Goal: Entertainment & Leisure: Consume media (video, audio)

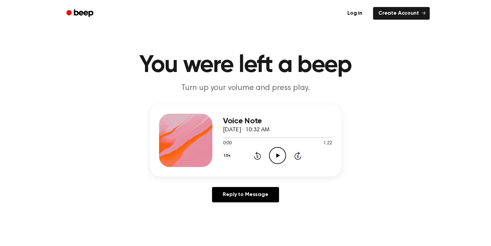
click at [275, 157] on icon "Play Audio" at bounding box center [277, 155] width 17 height 17
click at [275, 157] on icon "Pause Audio" at bounding box center [277, 155] width 17 height 17
click at [279, 155] on icon at bounding box center [278, 155] width 4 height 4
click at [278, 155] on icon at bounding box center [278, 155] width 4 height 4
click at [276, 153] on icon "Pause Audio" at bounding box center [277, 155] width 17 height 17
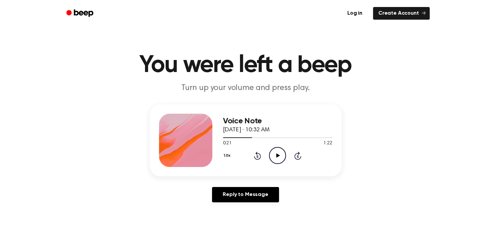
click at [273, 158] on icon "Play Audio" at bounding box center [277, 155] width 17 height 17
click at [255, 154] on icon "Rewind 5 seconds" at bounding box center [257, 155] width 7 height 9
click at [255, 153] on icon "Rewind 5 seconds" at bounding box center [257, 155] width 7 height 9
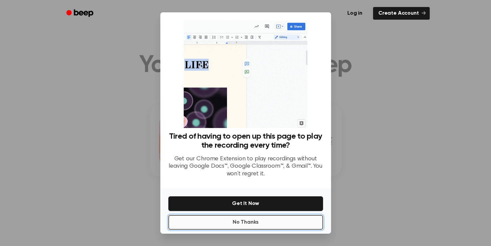
click at [268, 217] on button "No Thanks" at bounding box center [245, 222] width 155 height 15
